Goal: Find contact information: Find contact information

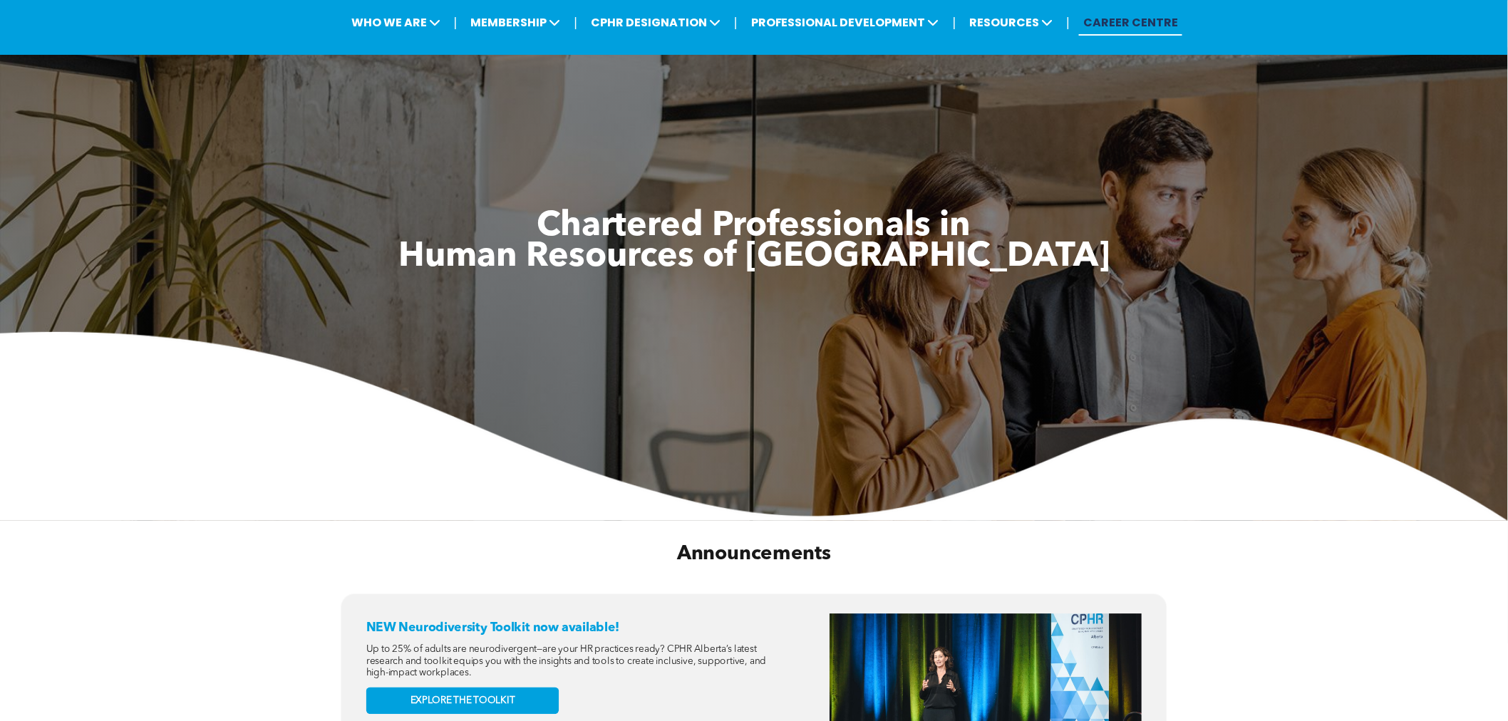
scroll to position [79, 0]
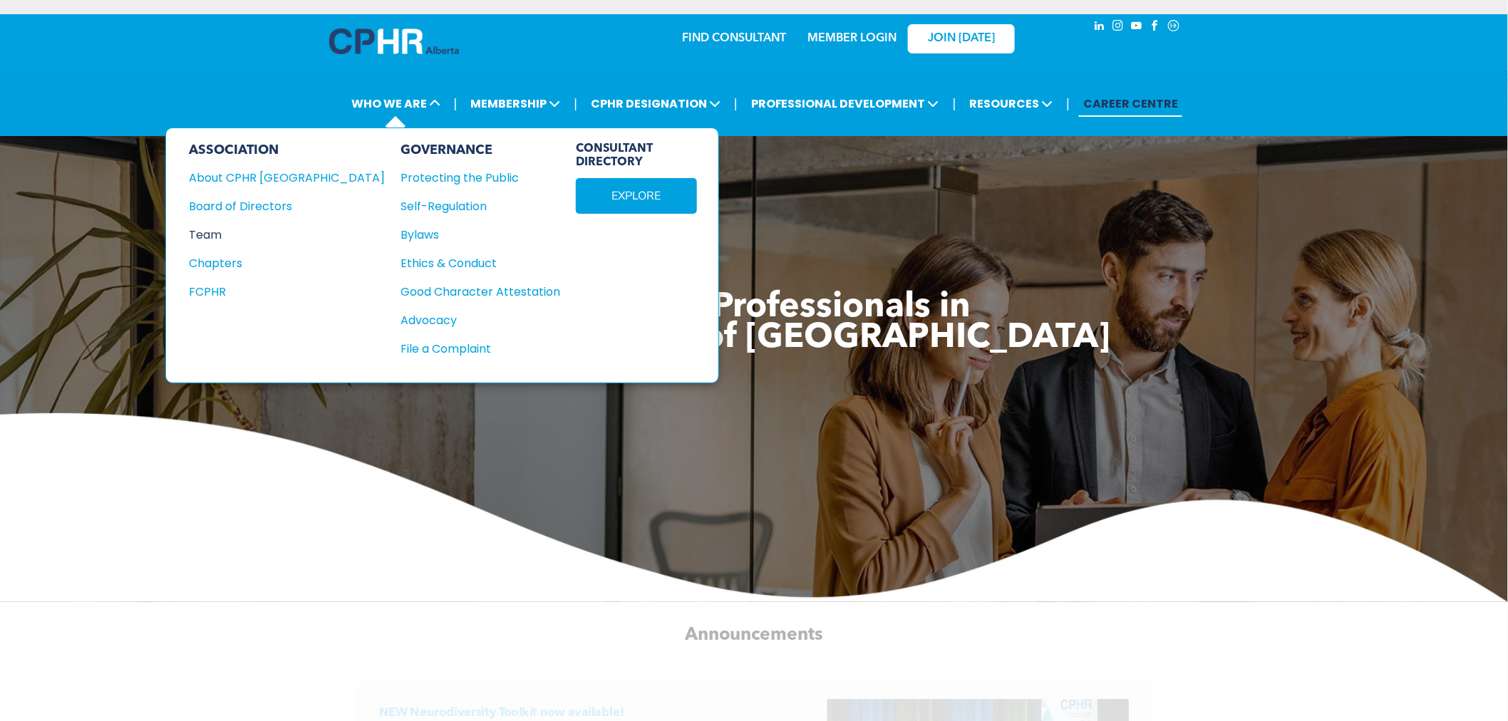
click at [232, 226] on div "Team" at bounding box center [277, 235] width 177 height 18
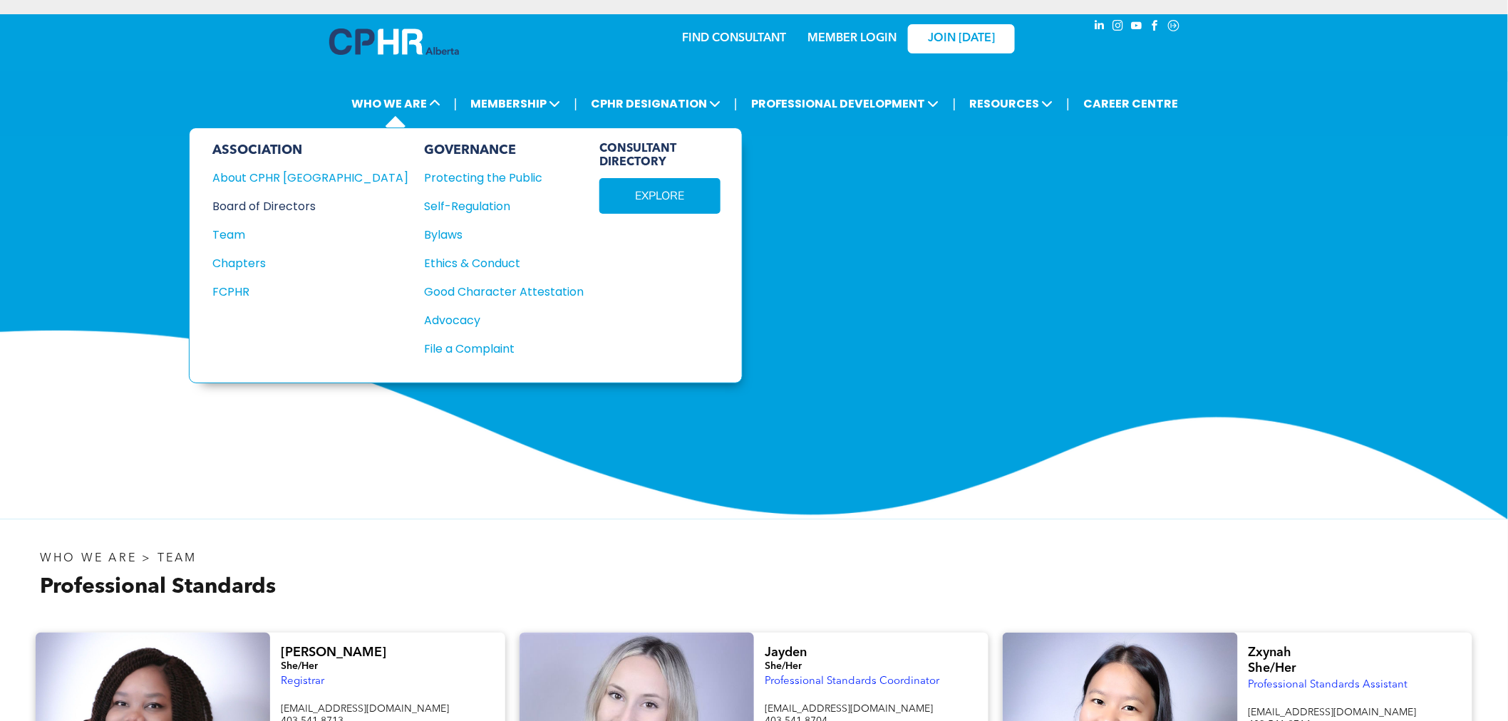
click at [266, 207] on div "Board of Directors" at bounding box center [300, 206] width 177 height 18
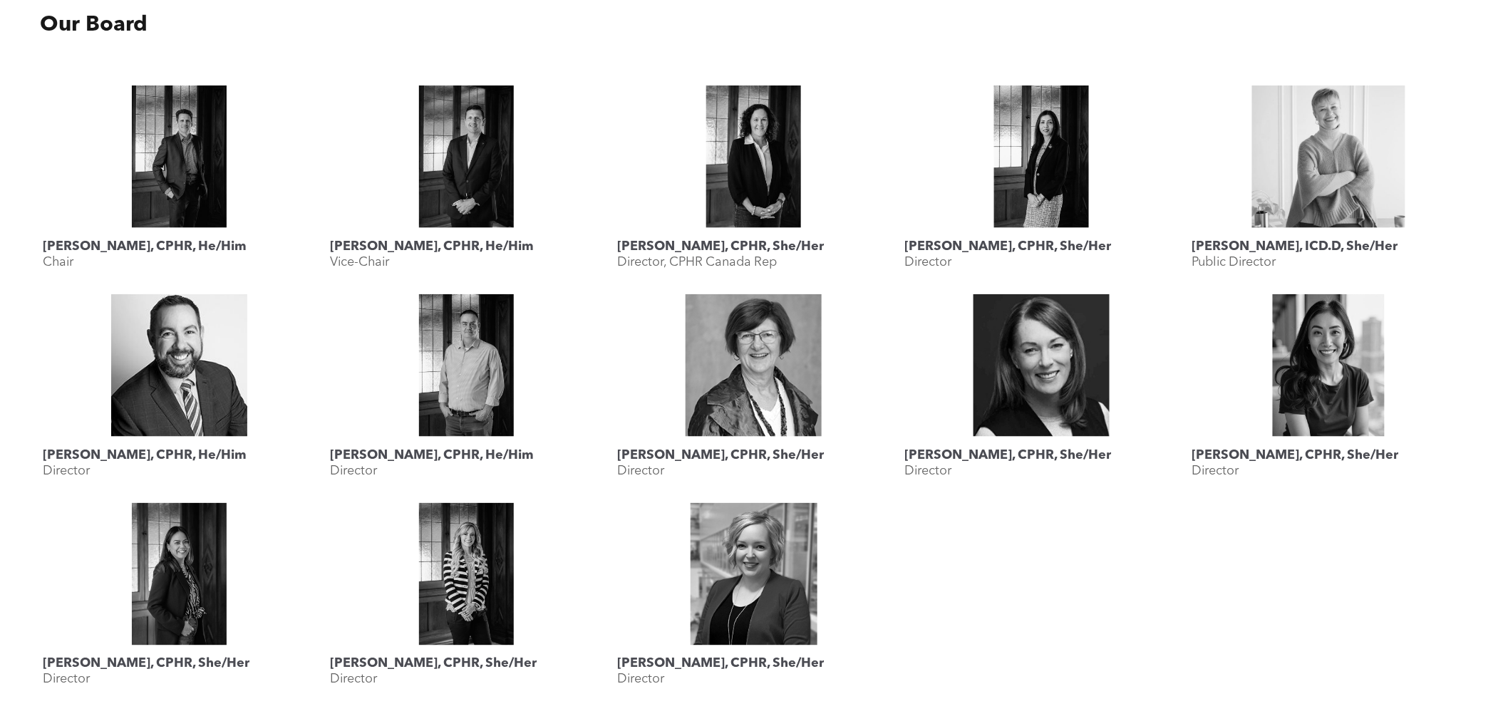
scroll to position [792, 0]
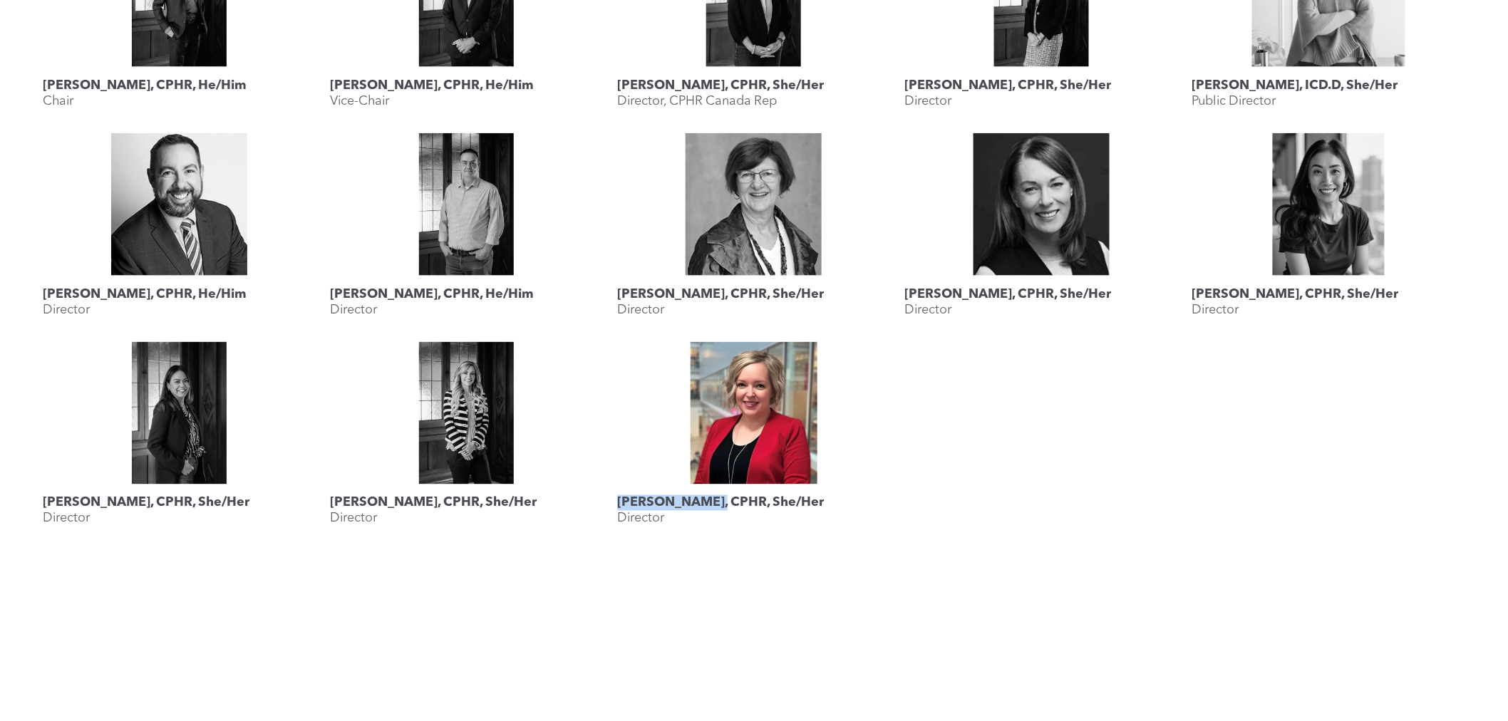
drag, startPoint x: 722, startPoint y: 503, endPoint x: 614, endPoint y: 503, distance: 108.4
click at [614, 503] on div "[PERSON_NAME], CPHR, She/Her Director" at bounding box center [753, 439] width 287 height 209
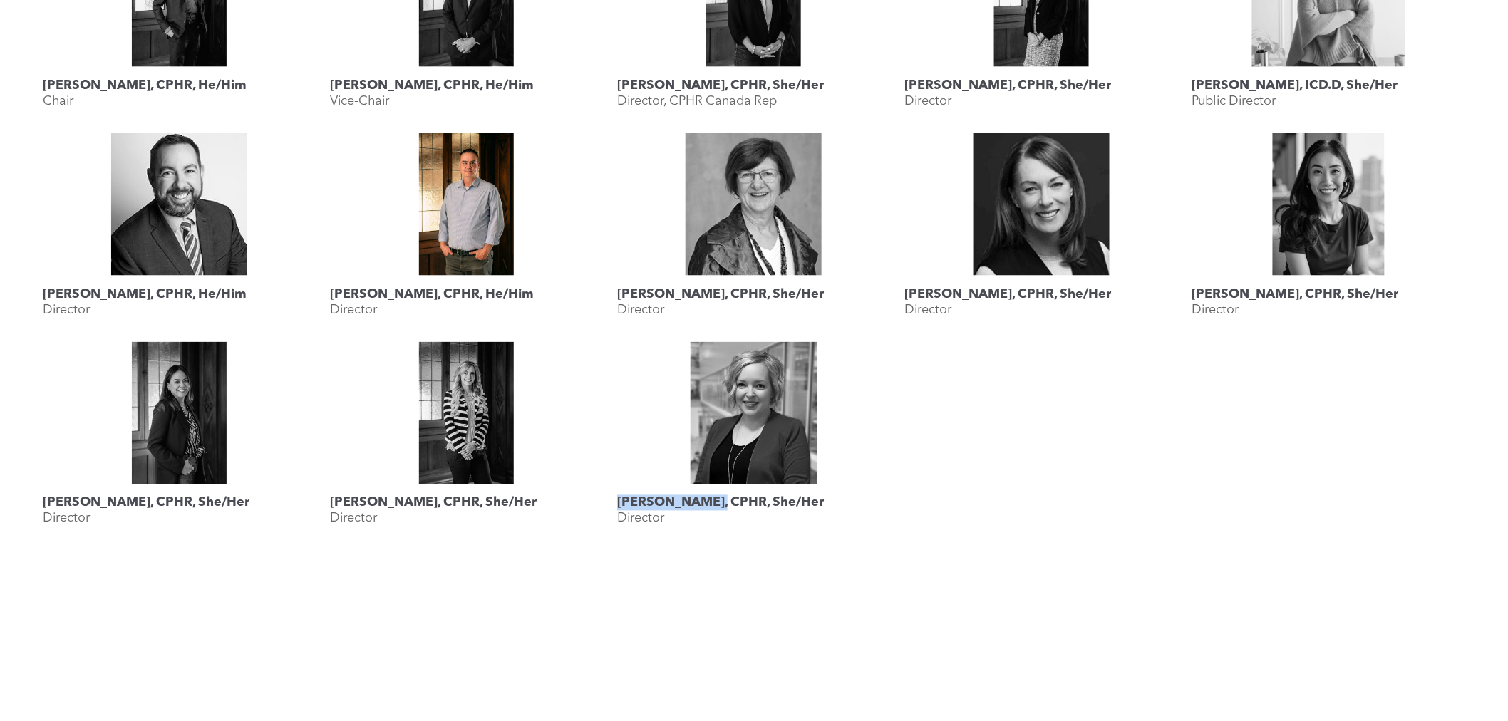
copy h3 "[PERSON_NAME]"
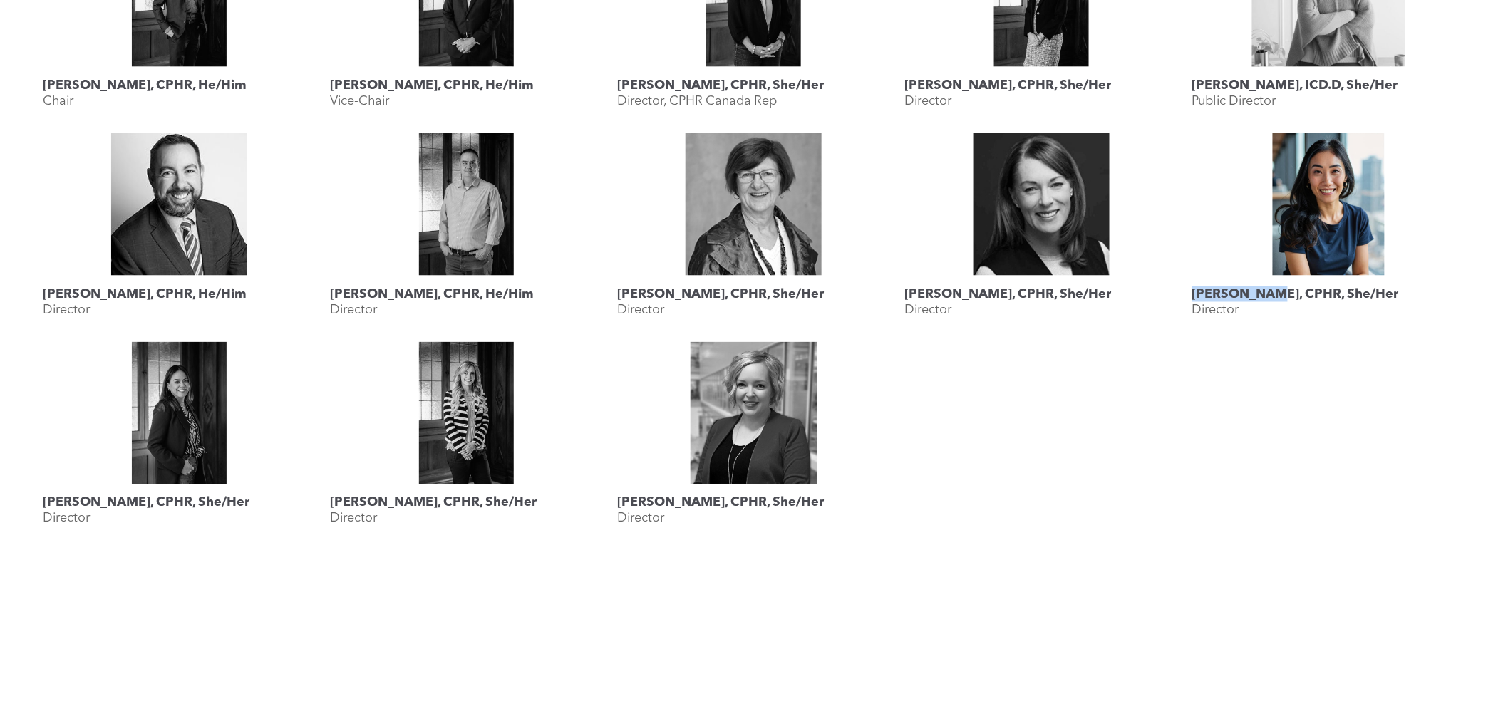
drag, startPoint x: 1267, startPoint y: 293, endPoint x: 1191, endPoint y: 292, distance: 76.3
click at [1191, 292] on div "Rebecca Lee, CPHR, She/Her Director" at bounding box center [1328, 230] width 287 height 209
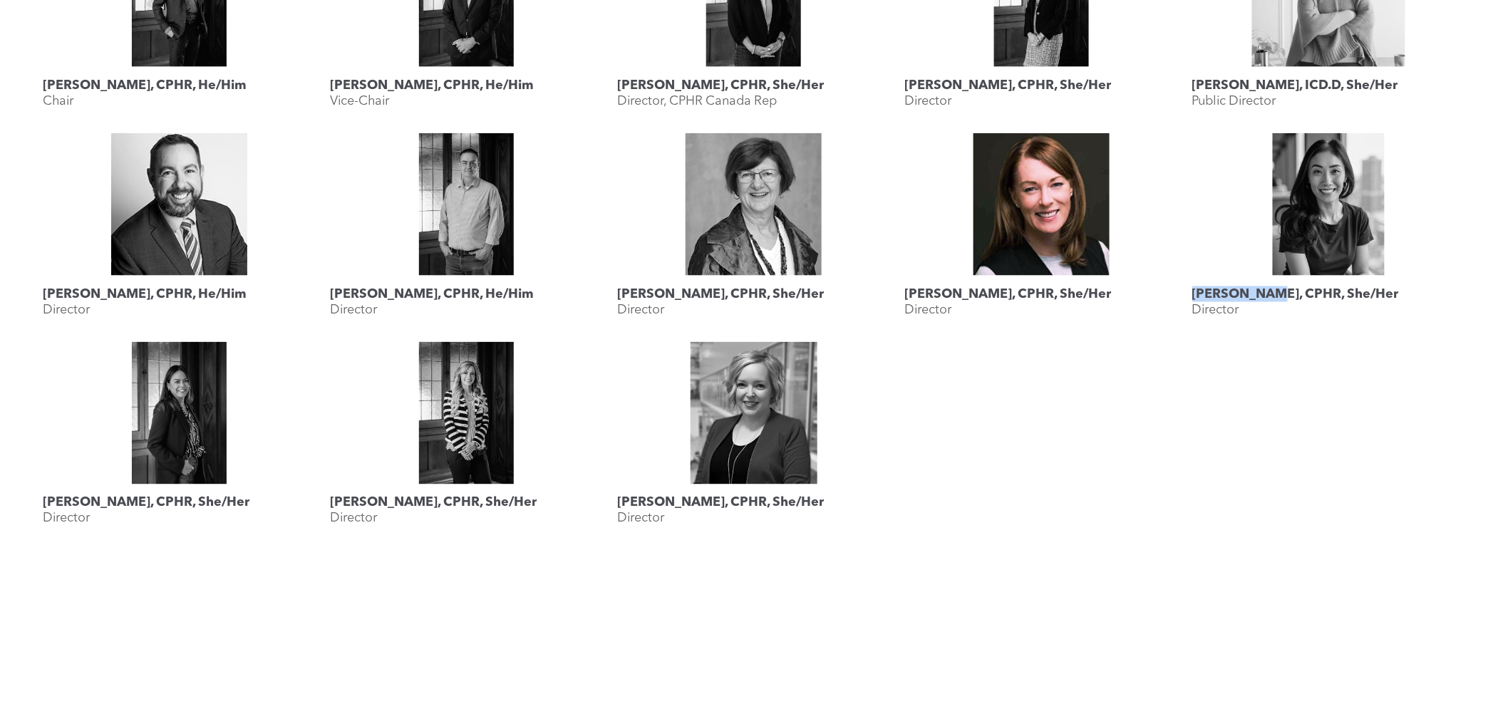
copy h3 "Rebecca Lee"
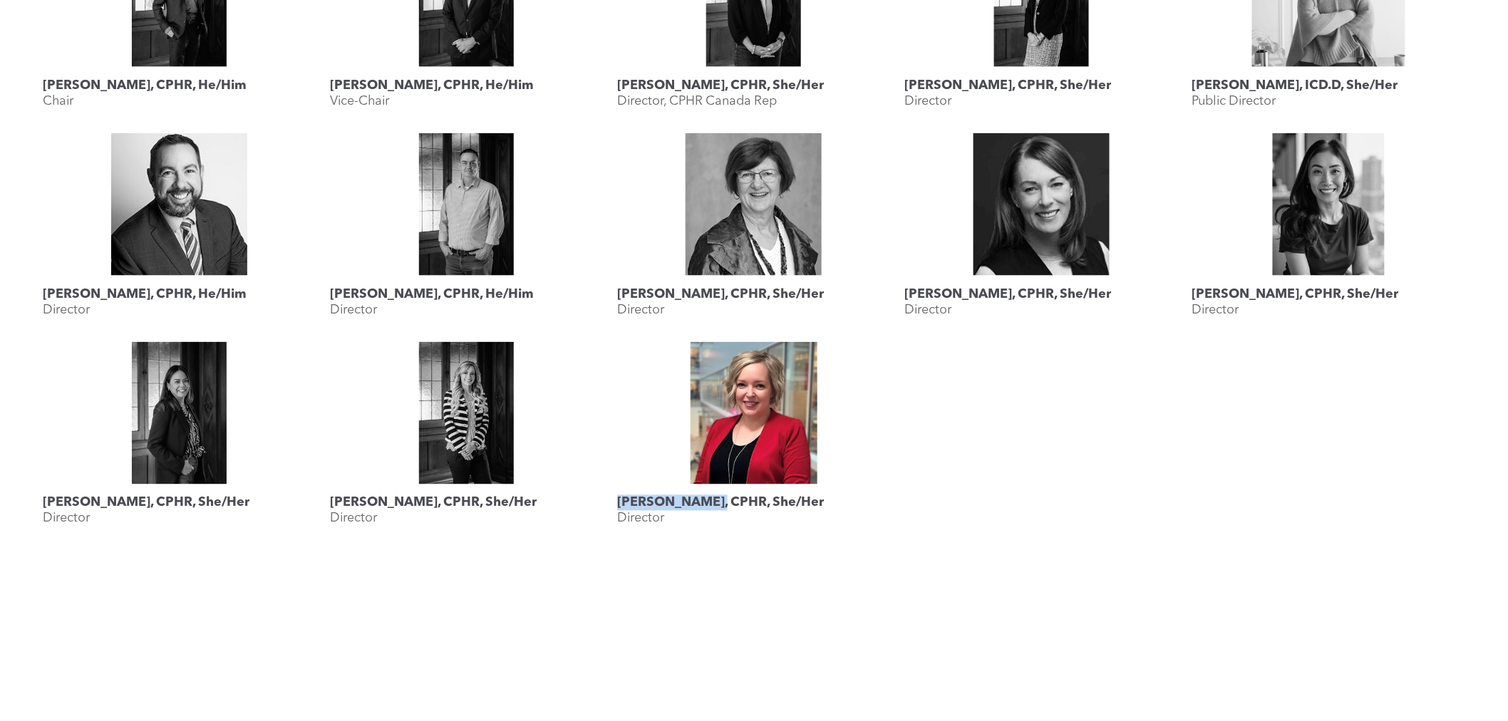
drag, startPoint x: 721, startPoint y: 498, endPoint x: 617, endPoint y: 500, distance: 103.4
click at [617, 500] on h3 "Shauna Yohemas, CPHR, She/Her" at bounding box center [720, 503] width 207 height 16
copy h3 "Shauna Yohemas"
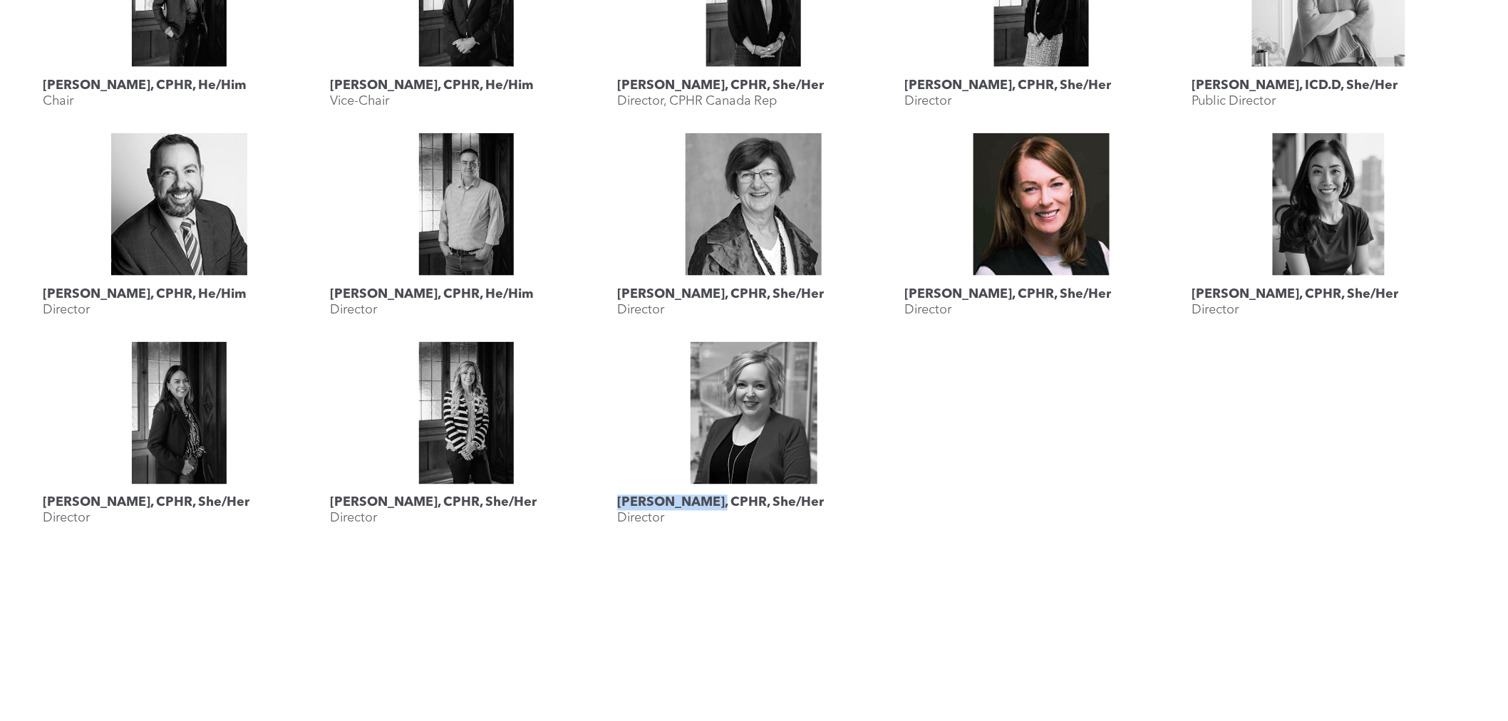
scroll to position [713, 0]
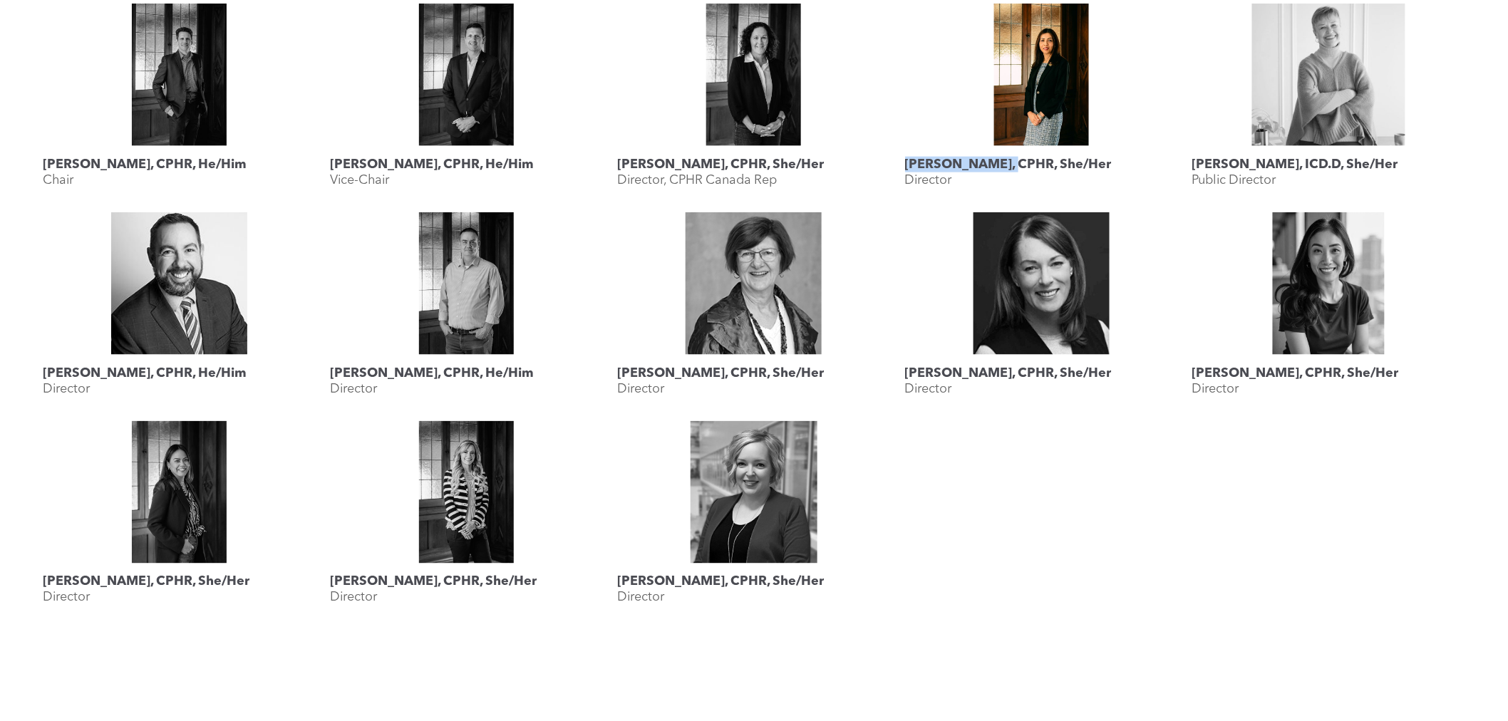
drag, startPoint x: 1009, startPoint y: 166, endPoint x: 910, endPoint y: 167, distance: 99.1
click at [910, 167] on h3 "Mahyar Alinejad, CPHR, She/Her" at bounding box center [1008, 165] width 207 height 16
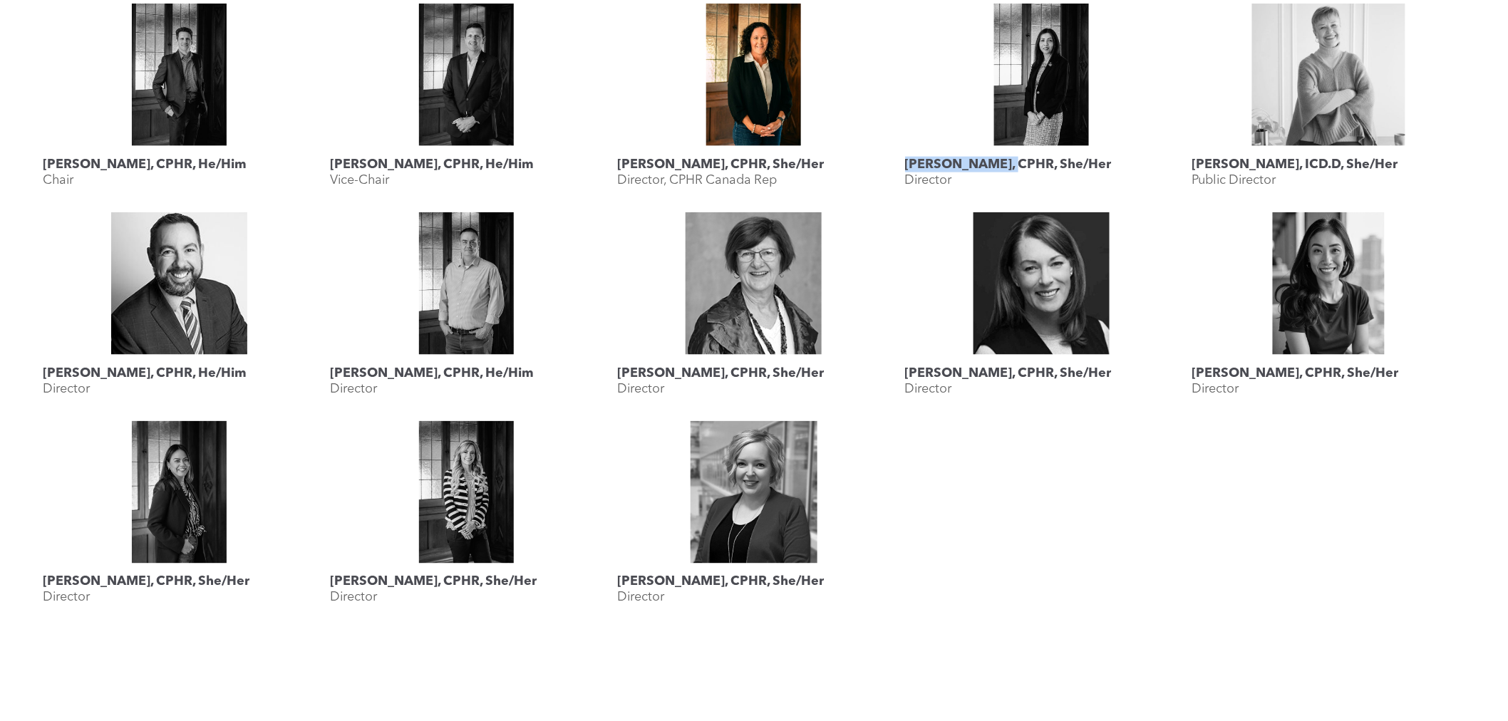
copy h3 "Mahyar Alinejad"
